Goal: Task Accomplishment & Management: Complete application form

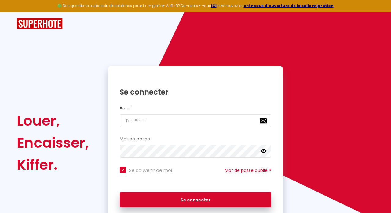
click at [157, 124] on input "email" at bounding box center [196, 120] width 152 height 13
type input "reserv"
checkbox input "true"
type input "reserva"
checkbox input "true"
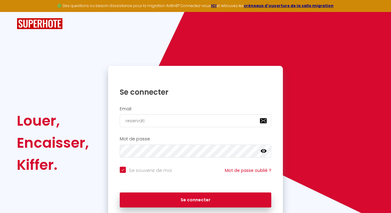
type input "reservatio"
checkbox input "true"
type input "reservation"
checkbox input "true"
type input "reservation-"
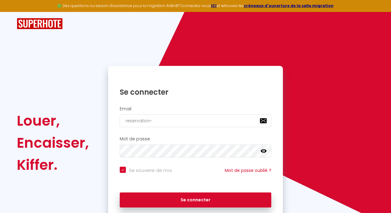
checkbox input "true"
type input "reservation-g"
checkbox input "true"
type input "reservation-gi"
checkbox input "true"
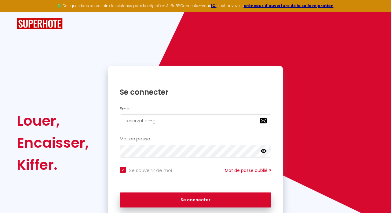
type input "reservation-git"
checkbox input "true"
type input "reservation-gite"
checkbox input "true"
type input "reservation-gite@"
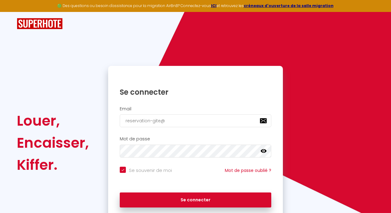
checkbox input "true"
type input "reservation-gite@s"
checkbox input "true"
type input "reservation-gite@so"
checkbox input "true"
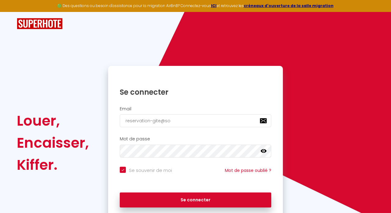
type input "reservation-gite@sog"
checkbox input "true"
type input "reservation-gite@soge"
checkbox input "true"
type input "reservation-gite@sogel"
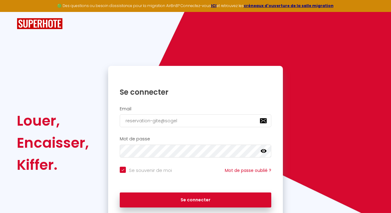
checkbox input "true"
type input "reservation-gite@sogelo"
checkbox input "true"
type input "reservation-gite@sogeloc"
checkbox input "true"
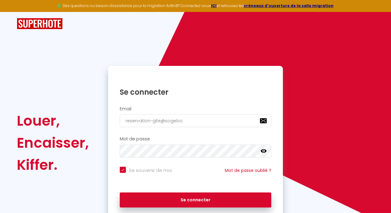
type input "reservation-gite@sogeloc."
checkbox input "true"
type input "reservation-gite@sogeloc.f"
checkbox input "true"
type input "[EMAIL_ADDRESS][DOMAIN_NAME]"
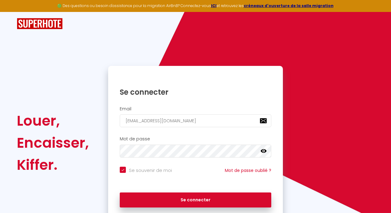
checkbox input "true"
type input "[EMAIL_ADDRESS][DOMAIN_NAME]"
click at [265, 151] on icon at bounding box center [264, 151] width 6 height 4
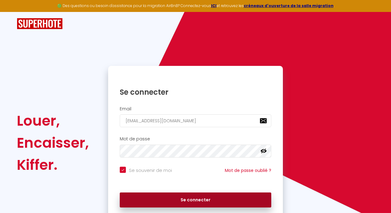
click at [230, 197] on button "Se connecter" at bounding box center [196, 199] width 152 height 15
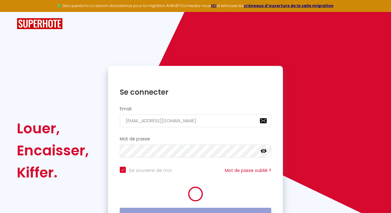
checkbox input "true"
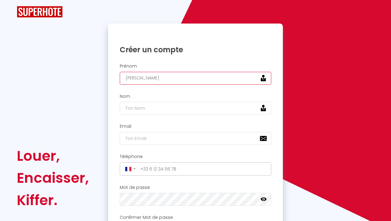
type input "[PERSON_NAME]"
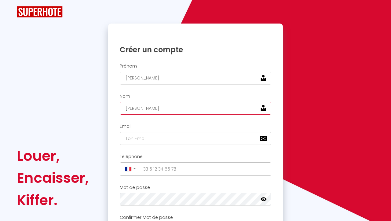
type input "[PERSON_NAME]"
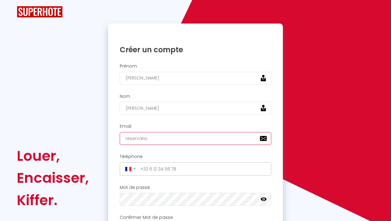
type input "reservation"
type input "[EMAIL_ADDRESS][DOMAIN_NAME]"
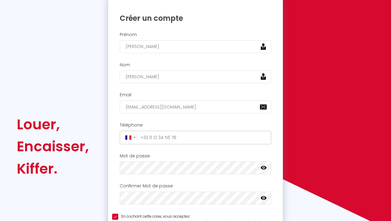
scroll to position [46, 0]
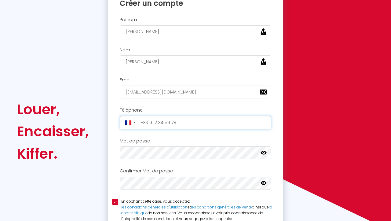
type input "9"
type input "[PHONE_NUMBER]"
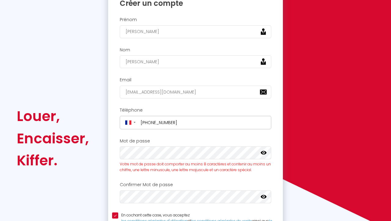
click at [266, 151] on icon at bounding box center [264, 153] width 6 height 4
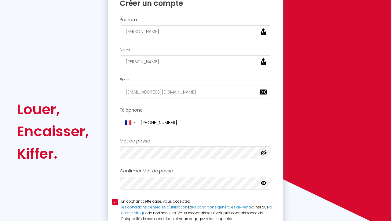
click at [267, 182] on icon at bounding box center [264, 183] width 6 height 6
click at [167, 199] on input "En cochant cette case, vous acceptez les conditions générales d'utilisation et …" at bounding box center [195, 202] width 167 height 6
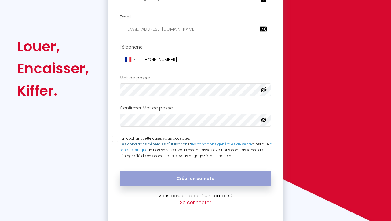
scroll to position [109, 0]
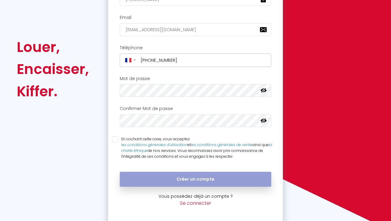
click at [117, 138] on input "En cochant cette case, vous acceptez les conditions générales d'utilisation et …" at bounding box center [195, 139] width 167 height 6
checkbox input "true"
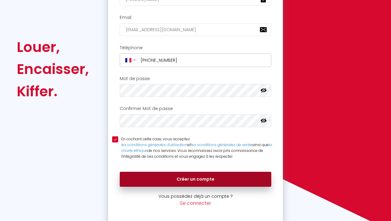
click at [169, 177] on button "Créer un compte" at bounding box center [196, 179] width 152 height 15
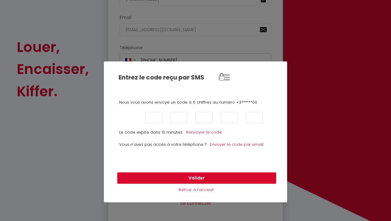
click at [128, 114] on input "text" at bounding box center [128, 117] width 17 height 11
type input "!"
type input "è"
type input "8"
type input "7"
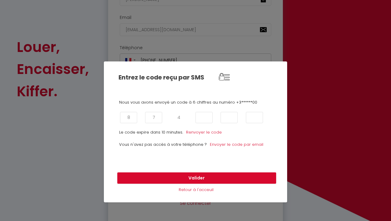
type input "4"
type input "6"
type input "8"
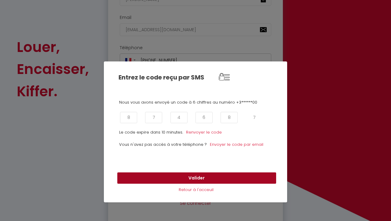
type input "7"
click at [133, 179] on button "Valider" at bounding box center [196, 178] width 159 height 12
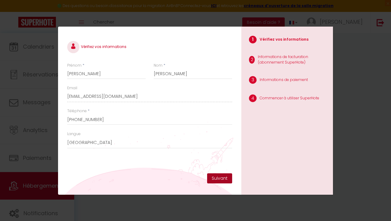
click at [222, 180] on button "Suivant" at bounding box center [219, 178] width 25 height 10
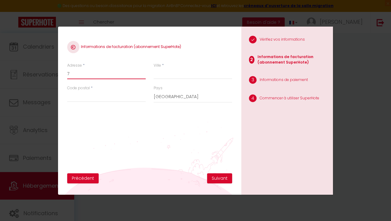
type input "7"
type input "[STREET_ADDRESS] d'Alençon"
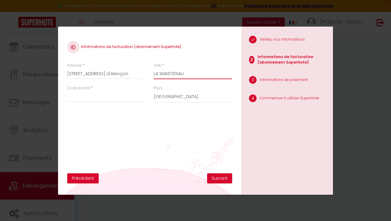
type input "LA WANTZENAU"
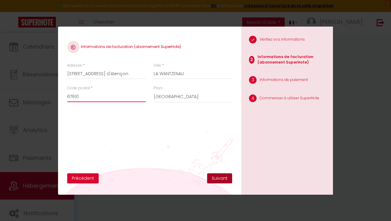
type input "67610"
click at [224, 179] on button "Suivant" at bounding box center [219, 178] width 25 height 10
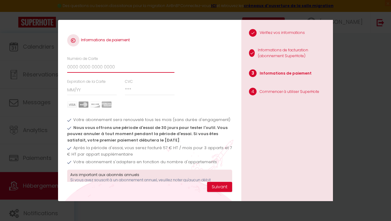
click at [117, 70] on input "Numéro de Carte" at bounding box center [120, 67] width 107 height 11
click at [83, 88] on input "Expiration de la Carte" at bounding box center [92, 89] width 50 height 11
click at [93, 66] on input "Numéro de Carte" at bounding box center [120, 67] width 107 height 11
type input "[CREDIT_CARD_NUMBER]"
click at [77, 90] on input "Expiration de la Carte" at bounding box center [92, 89] width 50 height 11
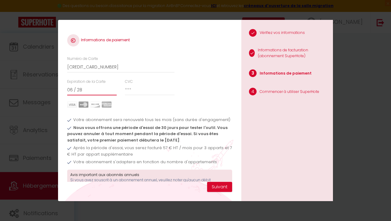
type input "06 / 28"
click at [131, 89] on input "CVC" at bounding box center [150, 89] width 50 height 11
type input "276"
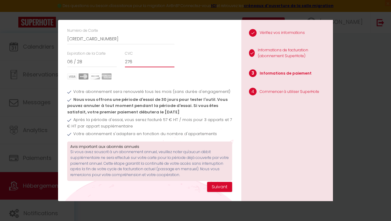
scroll to position [28, 0]
click at [220, 186] on button "Suivant" at bounding box center [219, 187] width 25 height 10
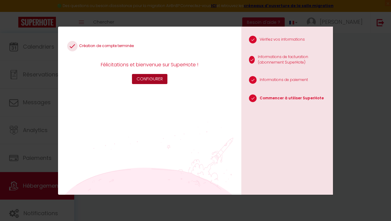
click at [148, 80] on button "Configurer" at bounding box center [149, 79] width 35 height 10
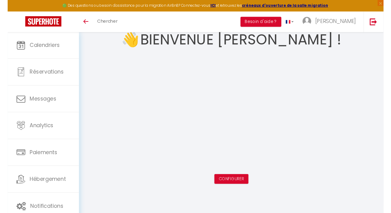
scroll to position [33, 0]
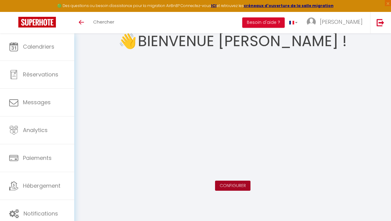
click at [228, 185] on link "Configurer" at bounding box center [233, 186] width 26 height 6
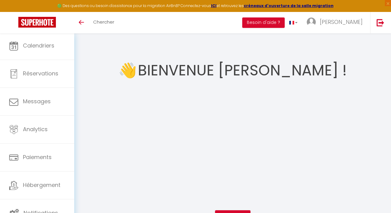
scroll to position [0, 0]
